Goal: Find specific page/section: Find specific page/section

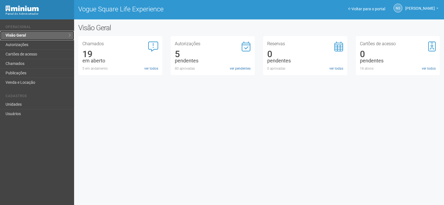
click at [22, 33] on link "Visão Geral" at bounding box center [37, 35] width 74 height 9
click at [24, 34] on link "Visão Geral" at bounding box center [37, 35] width 74 height 9
click at [26, 48] on link "Autorizações" at bounding box center [37, 44] width 74 height 9
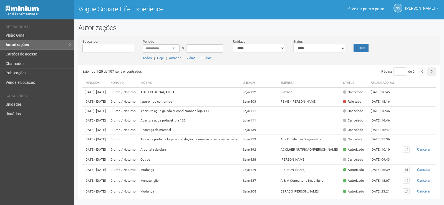
click at [49, 30] on li "Operacional" at bounding box center [38, 28] width 64 height 6
click at [54, 34] on link "Visão Geral" at bounding box center [37, 35] width 74 height 9
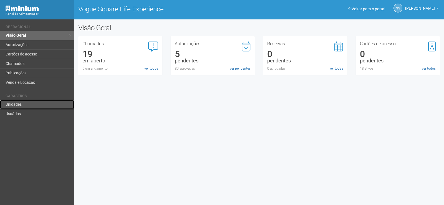
click at [42, 108] on link "Unidades" at bounding box center [37, 104] width 74 height 9
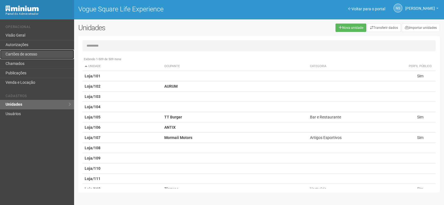
click at [57, 54] on link "Cartões de acesso" at bounding box center [37, 54] width 74 height 9
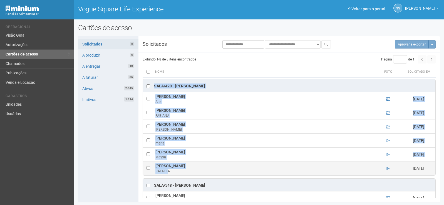
drag, startPoint x: 142, startPoint y: 80, endPoint x: 168, endPoint y: 171, distance: 94.6
click at [168, 174] on div "Sala/420 - [PERSON_NAME] [PERSON_NAME] [DATE] [PERSON_NAME] [PERSON_NAME]" at bounding box center [288, 138] width 301 height 119
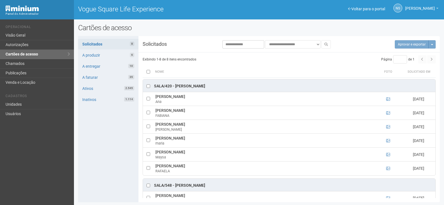
click at [214, 58] on div "Exibindo 1-8 de 8 itens encontrados" at bounding box center [215, 59] width 145 height 8
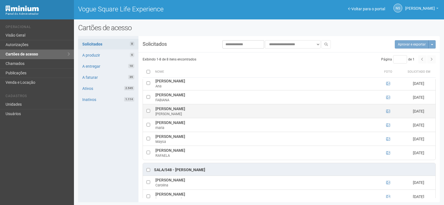
scroll to position [24, 0]
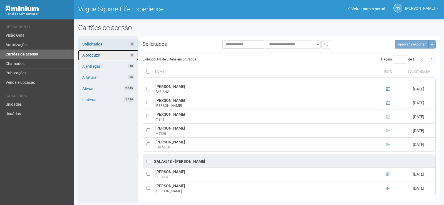
click at [105, 57] on link "A produzir 6" at bounding box center [108, 55] width 60 height 11
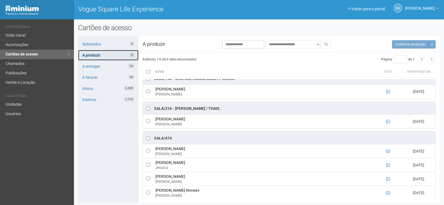
scroll to position [13, 0]
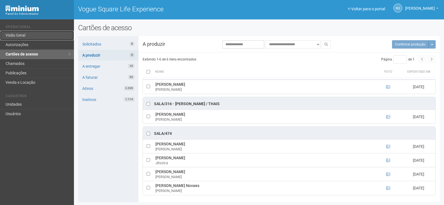
click at [27, 39] on link "Visão Geral" at bounding box center [37, 35] width 74 height 9
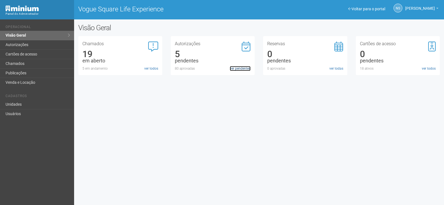
click at [234, 70] on link "ver pendentes" at bounding box center [240, 68] width 21 height 5
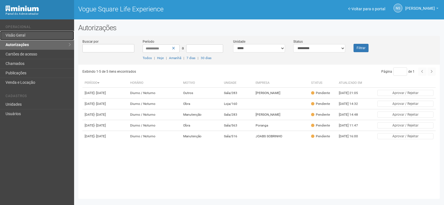
click at [51, 37] on link "Visão Geral" at bounding box center [37, 35] width 74 height 9
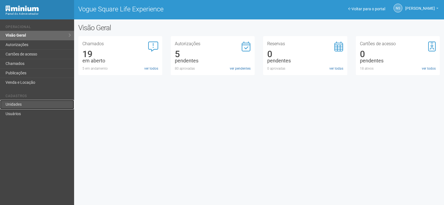
click at [38, 103] on link "Unidades" at bounding box center [37, 104] width 74 height 9
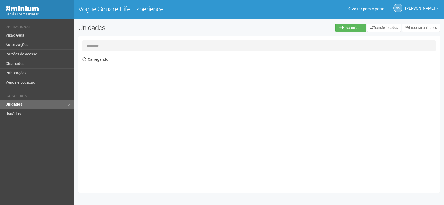
click at [116, 50] on input "text" at bounding box center [260, 45] width 354 height 11
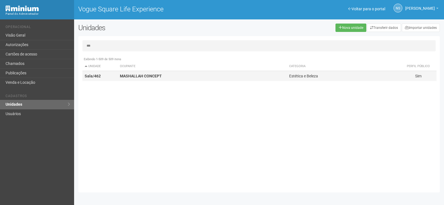
click at [113, 78] on td "Sala/462" at bounding box center [101, 76] width 36 height 10
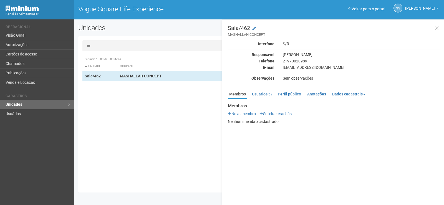
click at [118, 48] on input "***" at bounding box center [260, 45] width 354 height 11
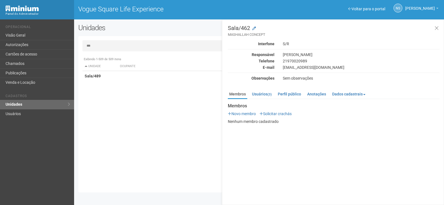
type input "***"
click at [117, 72] on td "Sala/489" at bounding box center [101, 76] width 36 height 10
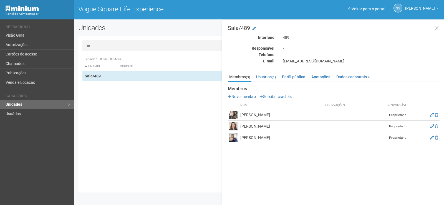
click at [258, 112] on td "[PERSON_NAME]" at bounding box center [280, 114] width 83 height 11
click at [263, 115] on td "[PERSON_NAME]" at bounding box center [280, 114] width 83 height 11
click at [431, 114] on icon at bounding box center [433, 115] width 4 height 4
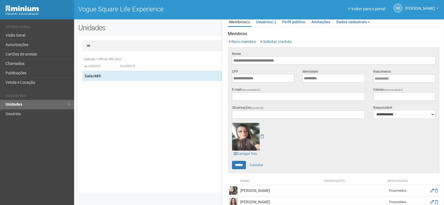
scroll to position [56, 0]
click at [255, 163] on link "Cancelar" at bounding box center [256, 165] width 19 height 8
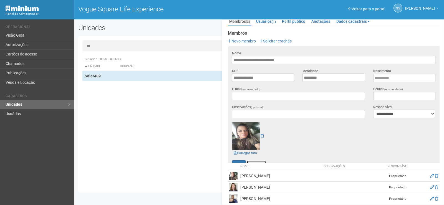
scroll to position [0, 0]
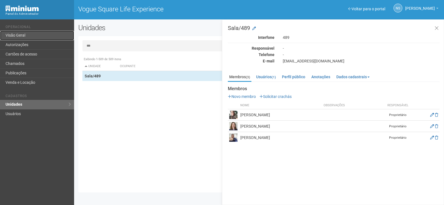
click at [14, 39] on link "Visão Geral" at bounding box center [37, 35] width 74 height 9
